Goal: Task Accomplishment & Management: Use online tool/utility

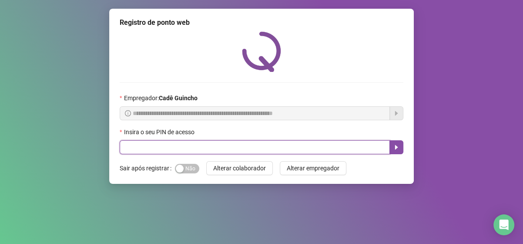
click at [207, 147] on input "text" at bounding box center [255, 147] width 270 height 14
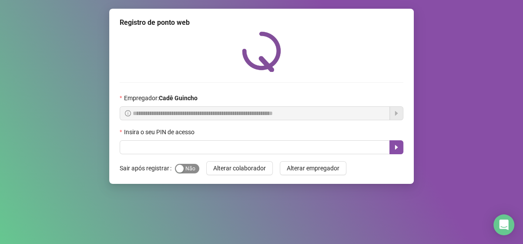
click at [182, 173] on span "Sim Não" at bounding box center [187, 169] width 24 height 10
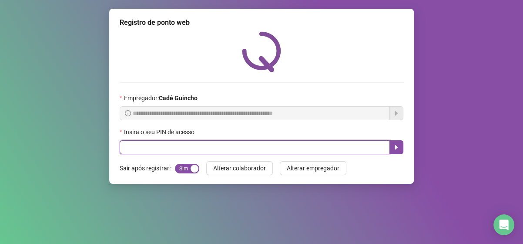
click at [166, 150] on input "text" at bounding box center [255, 147] width 270 height 14
type input "*****"
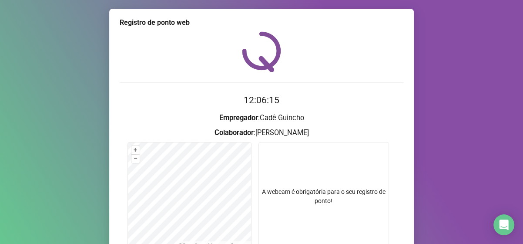
scroll to position [87, 0]
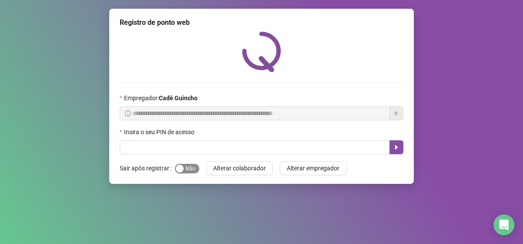
click at [191, 167] on span "Sim Não" at bounding box center [187, 169] width 24 height 10
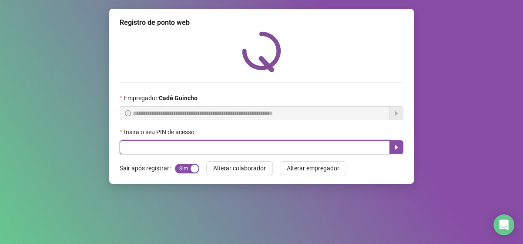
click at [182, 151] on input "text" at bounding box center [255, 147] width 270 height 14
type input "*****"
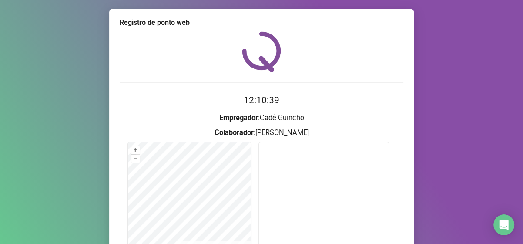
scroll to position [87, 0]
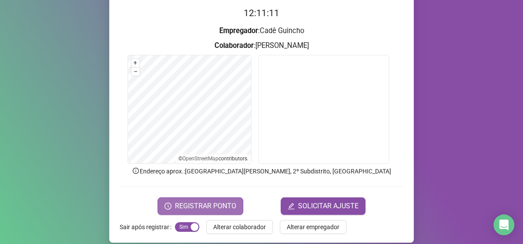
click at [197, 203] on span "REGISTRAR PONTO" at bounding box center [205, 206] width 61 height 10
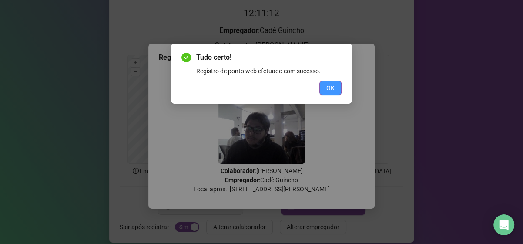
click at [329, 90] on span "OK" at bounding box center [330, 88] width 8 height 10
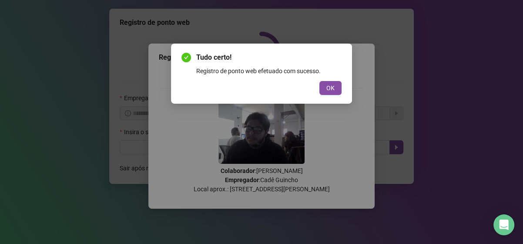
scroll to position [0, 0]
